Goal: Book appointment/travel/reservation

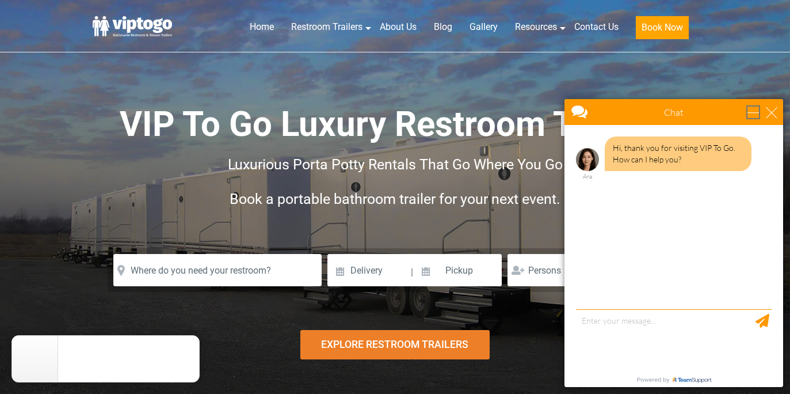
click at [747, 115] on div "minimize" at bounding box center [753, 112] width 12 height 12
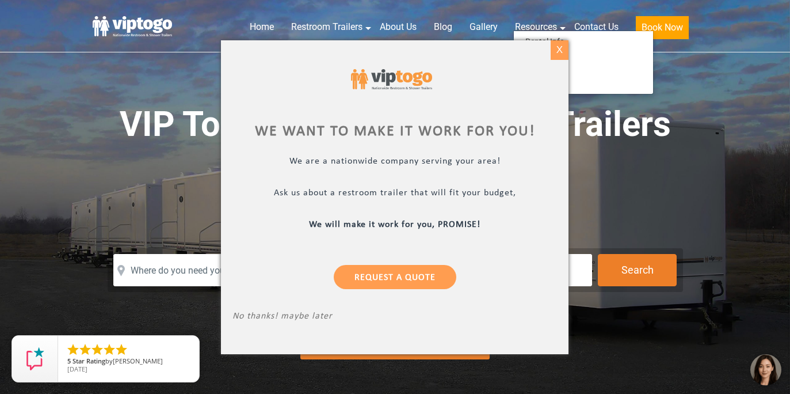
click at [560, 45] on div "X" at bounding box center [560, 50] width 18 height 20
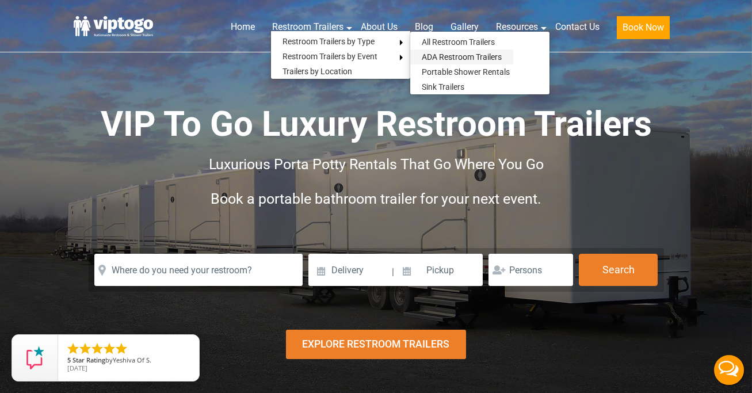
click at [460, 55] on link "ADA Restroom Trailers" at bounding box center [461, 56] width 103 height 15
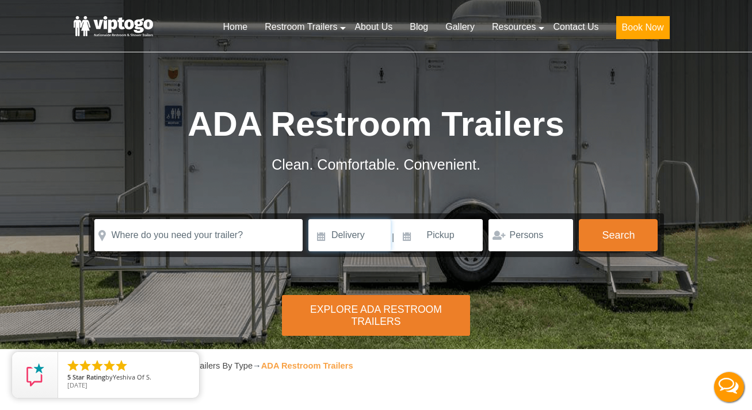
click at [343, 234] on input at bounding box center [349, 235] width 82 height 32
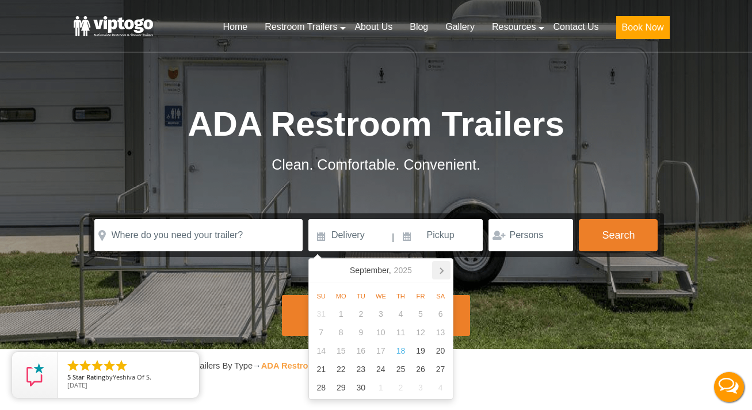
click at [439, 270] on icon at bounding box center [441, 270] width 18 height 18
click at [440, 270] on icon at bounding box center [441, 270] width 18 height 18
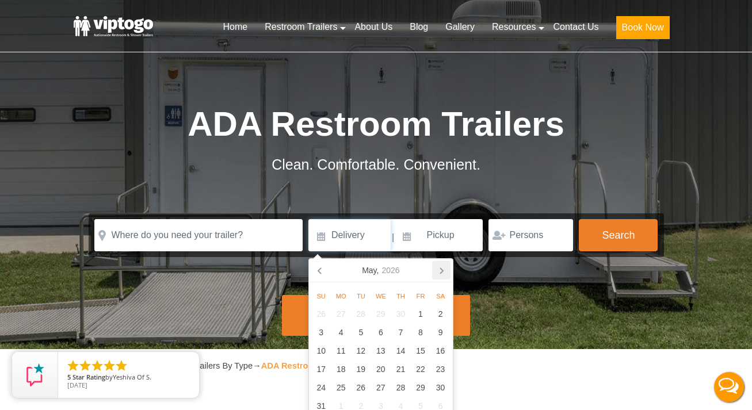
click at [440, 272] on icon at bounding box center [441, 270] width 18 height 18
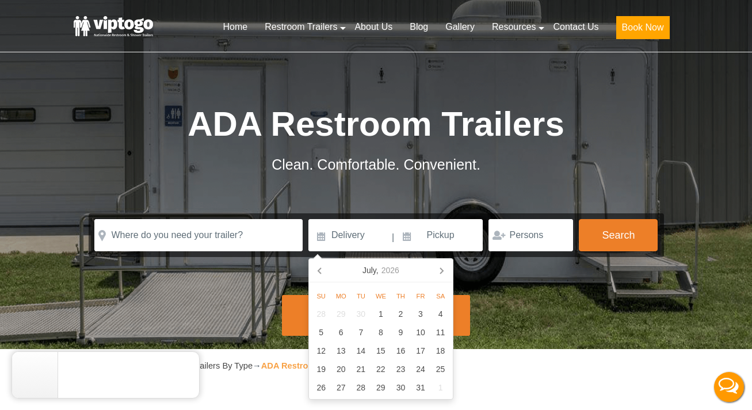
click at [440, 272] on icon at bounding box center [441, 270] width 18 height 18
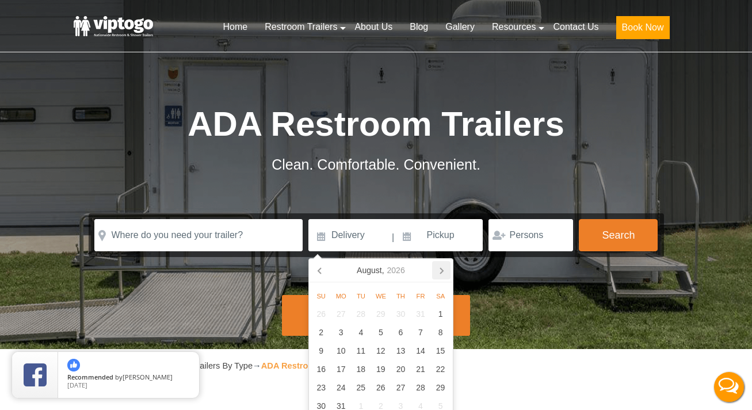
click at [440, 272] on icon at bounding box center [441, 270] width 18 height 18
click at [437, 375] on div "26" at bounding box center [440, 369] width 20 height 18
type input "[DATE]"
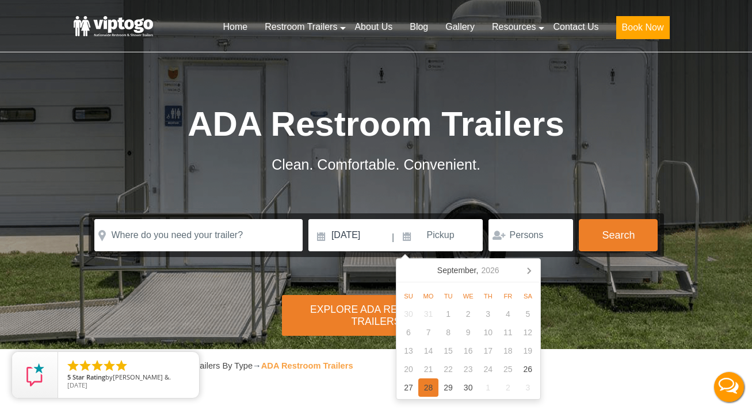
click at [425, 384] on div "28" at bounding box center [428, 388] width 20 height 18
type input "[DATE]"
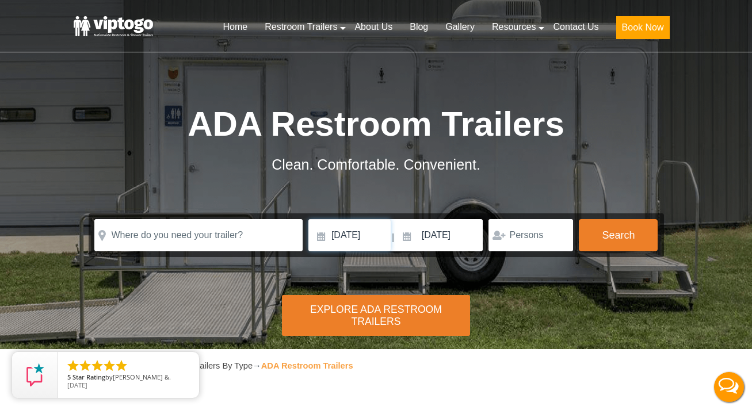
click at [357, 242] on input "[DATE]" at bounding box center [349, 235] width 82 height 32
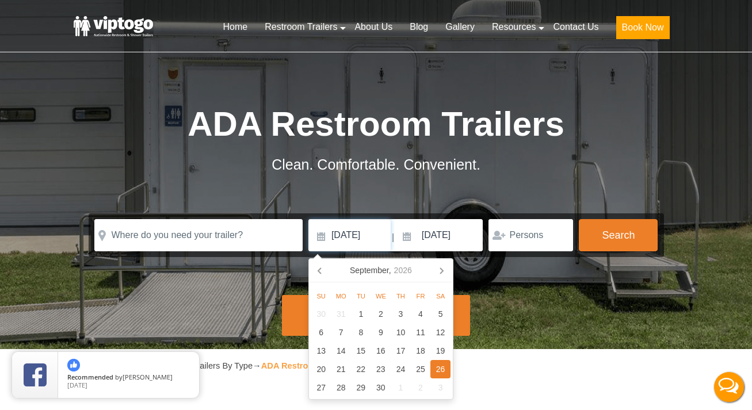
click at [357, 242] on input "[DATE]" at bounding box center [349, 235] width 82 height 32
type input "]"
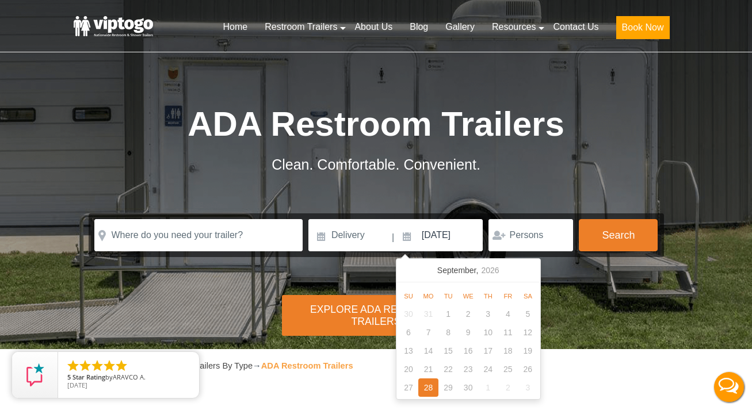
click at [503, 370] on div "25" at bounding box center [508, 369] width 20 height 18
click at [509, 367] on div "25" at bounding box center [508, 369] width 20 height 18
click at [365, 233] on input at bounding box center [349, 235] width 82 height 32
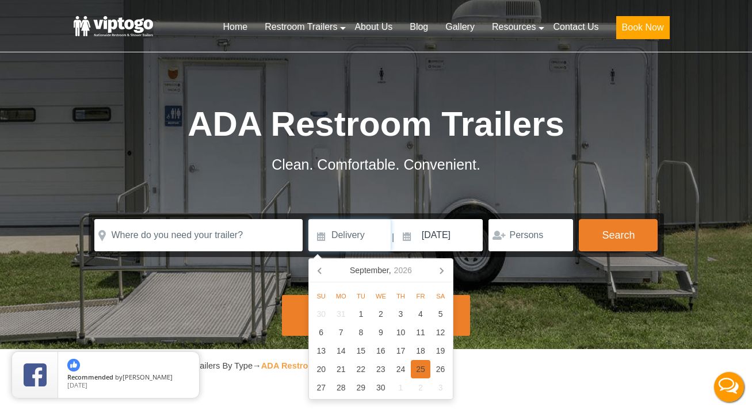
click at [419, 369] on div "25" at bounding box center [421, 369] width 20 height 18
type input "[DATE]"
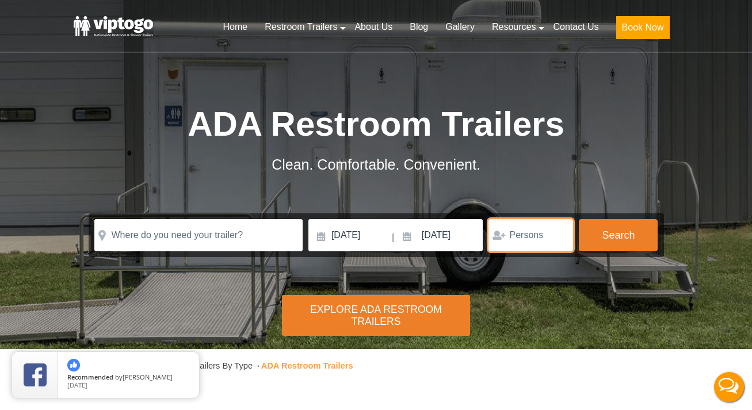
click at [515, 239] on input "number" at bounding box center [531, 235] width 85 height 32
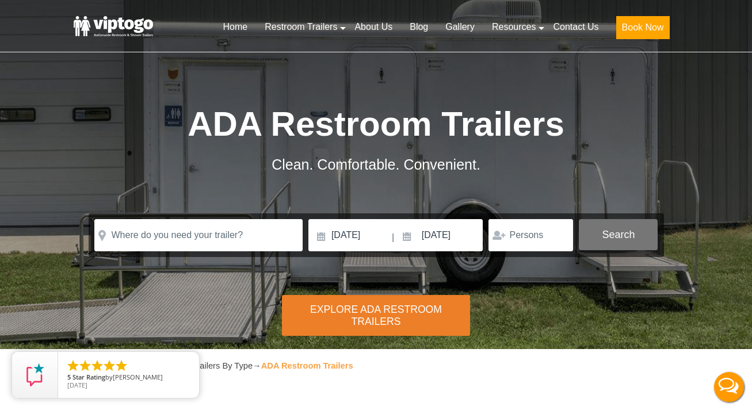
click at [628, 231] on button "Search" at bounding box center [618, 234] width 79 height 31
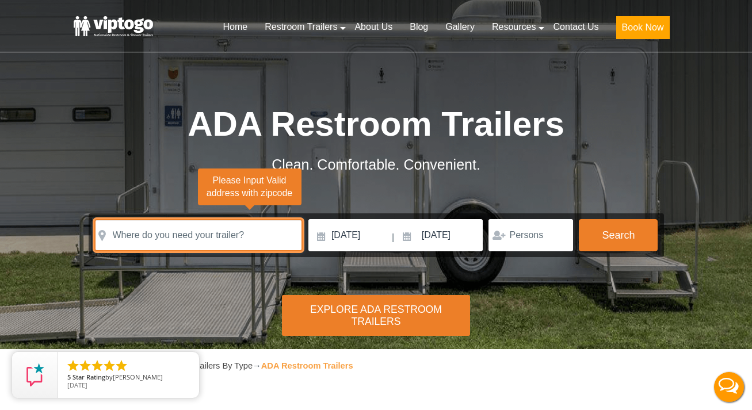
click at [241, 238] on input "text" at bounding box center [198, 235] width 208 height 32
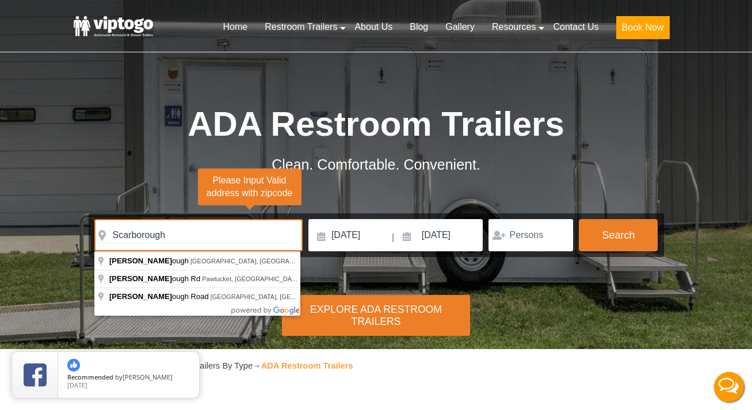
type input "[GEOGRAPHIC_DATA], [GEOGRAPHIC_DATA], [GEOGRAPHIC_DATA]"
drag, startPoint x: 241, startPoint y: 238, endPoint x: 204, endPoint y: 264, distance: 44.2
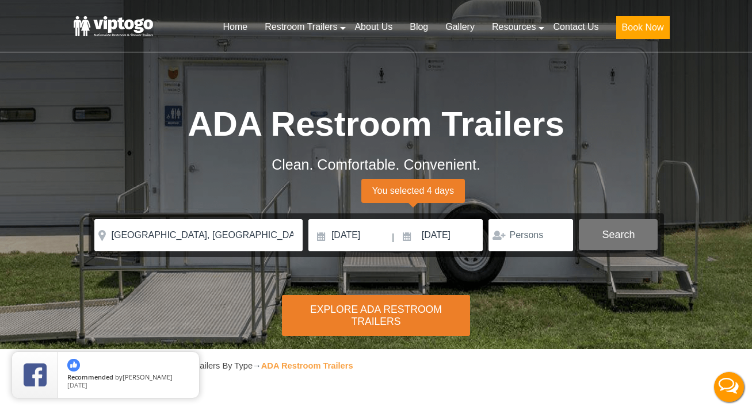
click at [615, 229] on button "Search" at bounding box center [618, 234] width 79 height 31
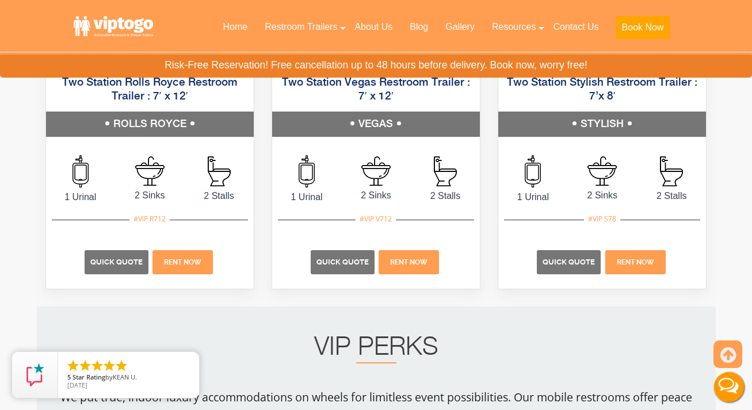
scroll to position [741, 0]
